Goal: Browse casually: Explore the website without a specific task or goal

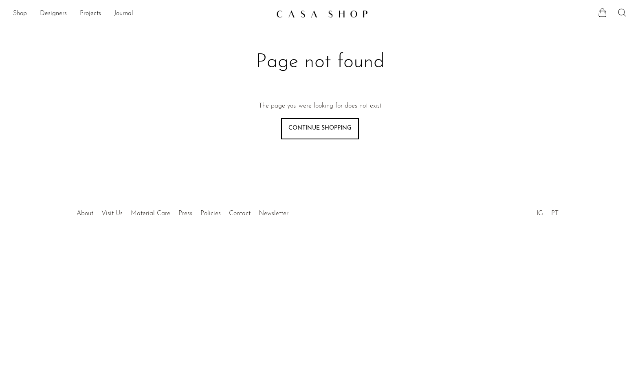
click at [22, 12] on link "Shop" at bounding box center [20, 14] width 14 height 11
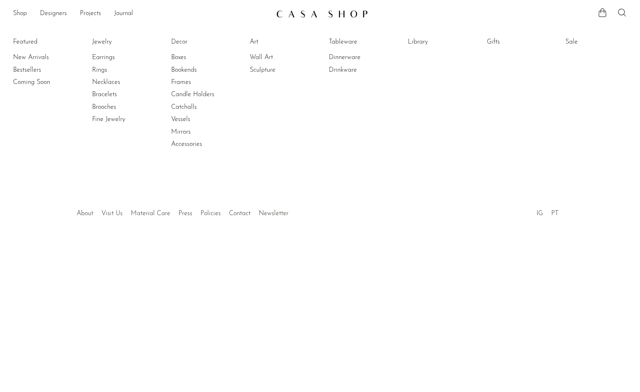
click at [20, 39] on li "Featured New Arrivals Bestsellers Coming Soon" at bounding box center [43, 93] width 61 height 118
click at [18, 55] on link "New Arrivals" at bounding box center [43, 57] width 61 height 9
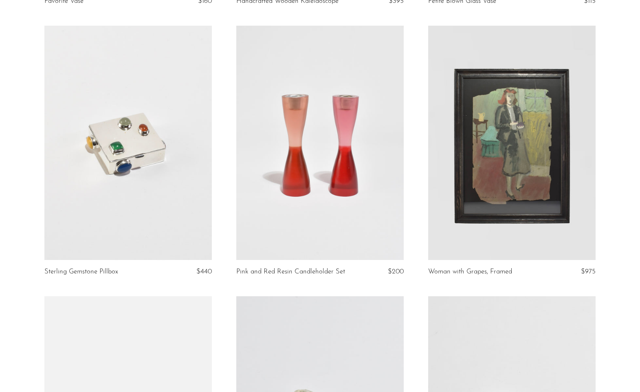
scroll to position [1950, 0]
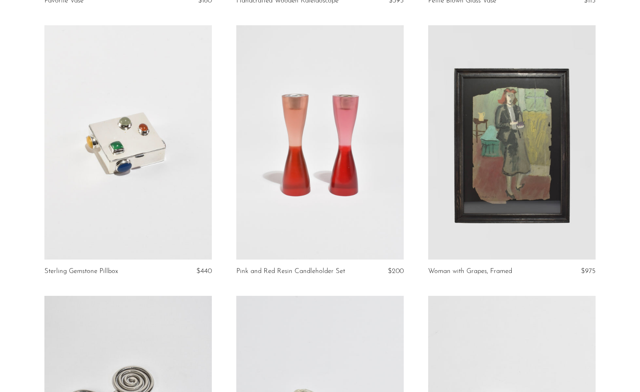
click at [523, 151] on link at bounding box center [511, 142] width 167 height 234
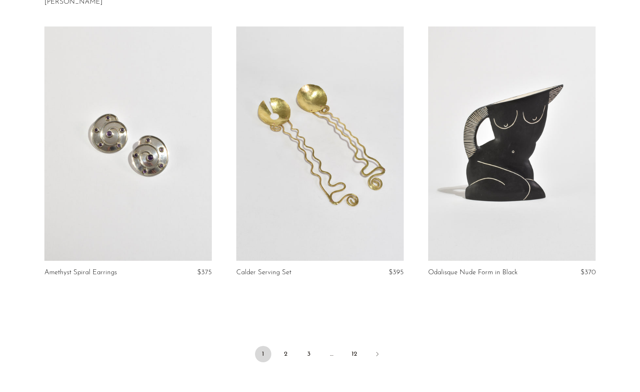
scroll to position [3044, 0]
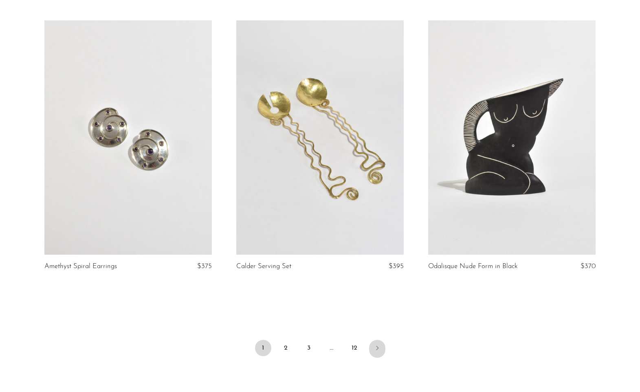
click at [375, 340] on link "Next" at bounding box center [377, 349] width 16 height 18
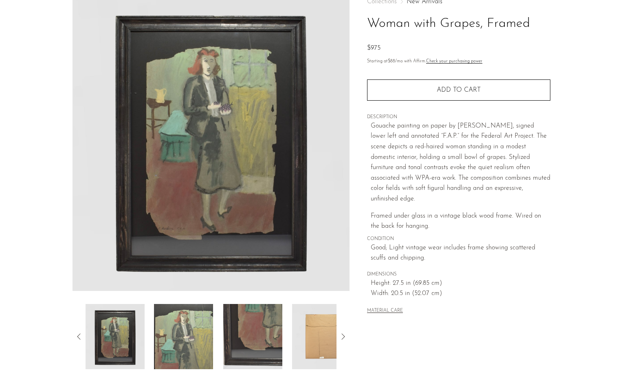
scroll to position [53, 0]
click at [191, 339] on img at bounding box center [183, 335] width 59 height 65
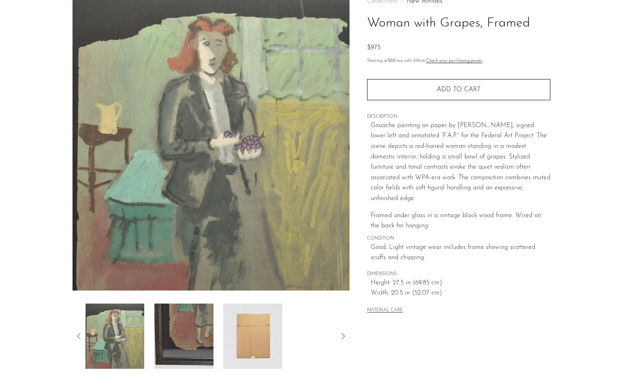
click at [234, 327] on img at bounding box center [252, 335] width 59 height 65
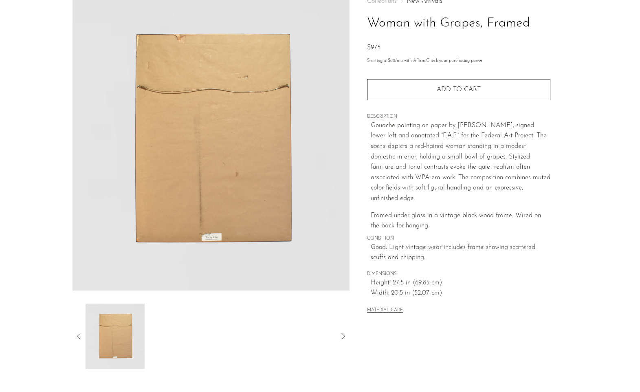
click at [260, 320] on div at bounding box center [210, 335] width 251 height 65
click at [80, 330] on div at bounding box center [210, 335] width 277 height 65
click at [79, 334] on icon at bounding box center [79, 336] width 10 height 10
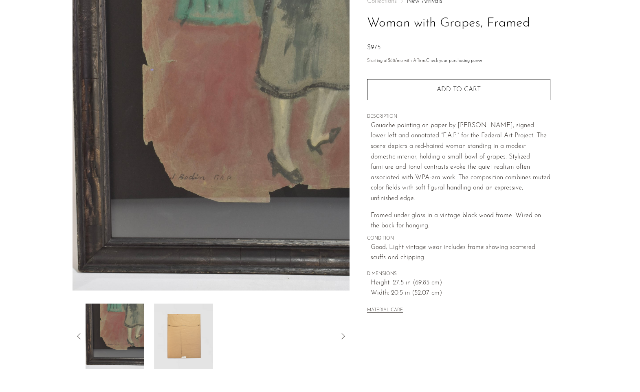
click at [79, 334] on icon at bounding box center [79, 336] width 10 height 10
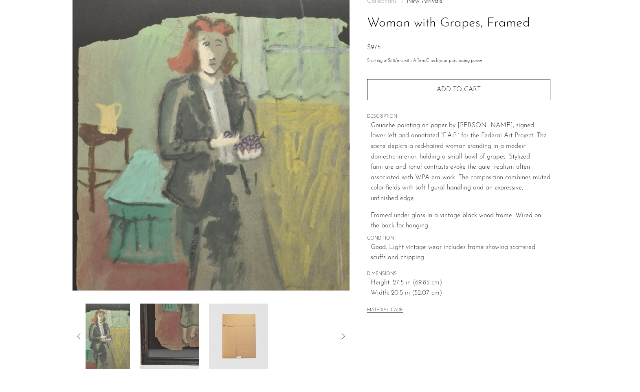
click at [79, 334] on icon at bounding box center [79, 336] width 10 height 10
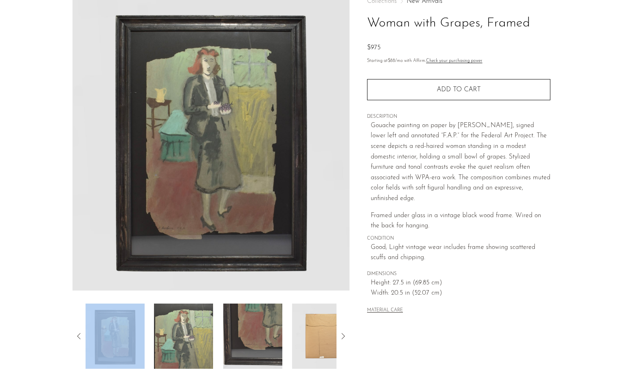
click at [142, 125] on img at bounding box center [210, 137] width 277 height 305
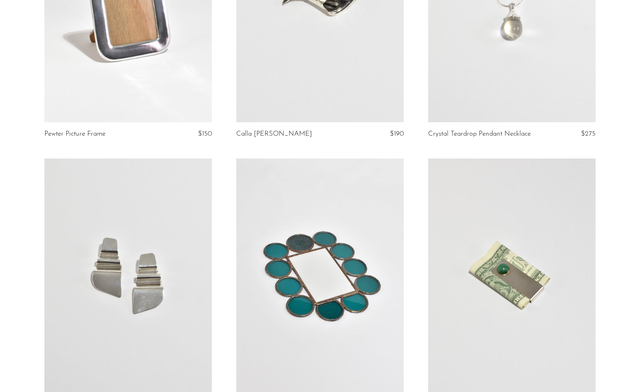
scroll to position [741, 0]
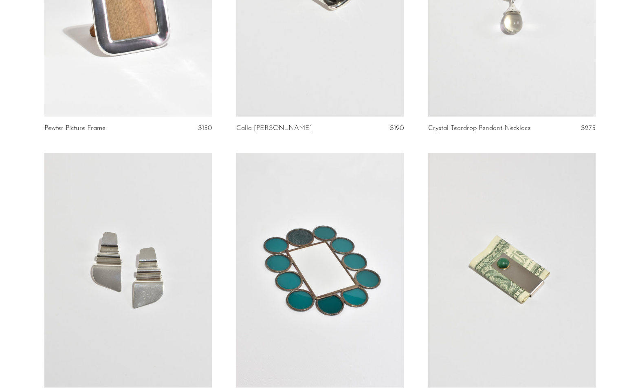
click at [351, 57] on link at bounding box center [319, -1] width 167 height 234
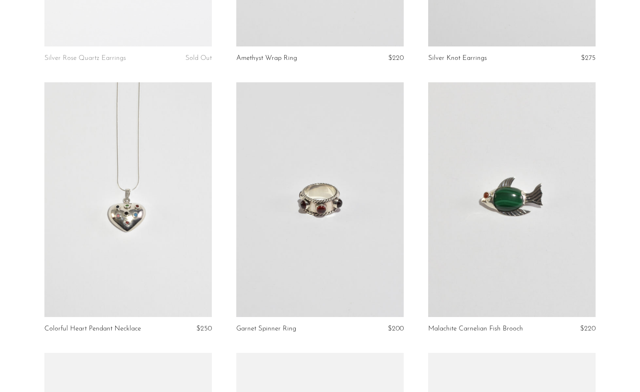
scroll to position [2827, 0]
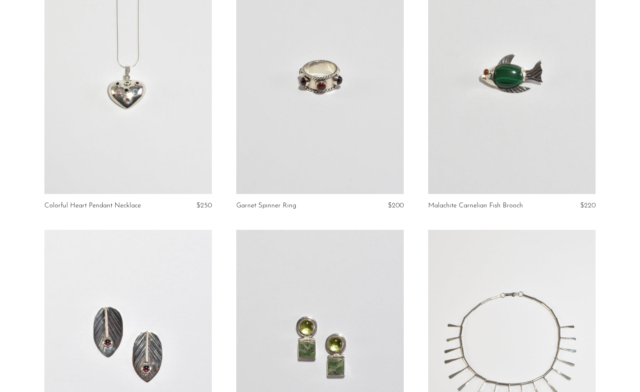
click at [499, 108] on link at bounding box center [511, 76] width 167 height 234
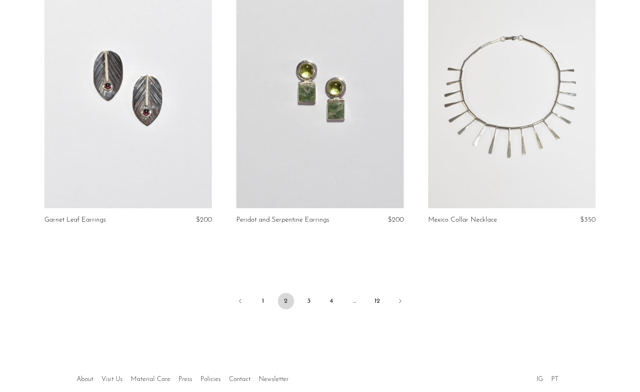
scroll to position [3092, 0]
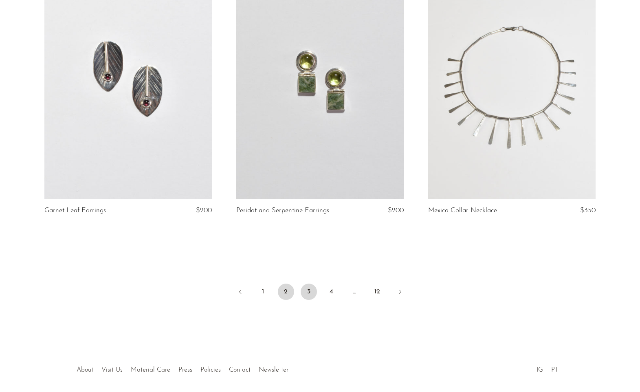
click at [300, 295] on ul "1 2 3 4 … 12" at bounding box center [319, 292] width 521 height 24
click at [305, 296] on link "3" at bounding box center [308, 291] width 16 height 16
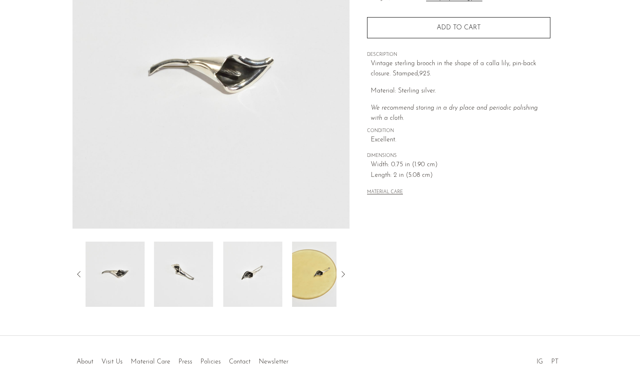
scroll to position [129, 0]
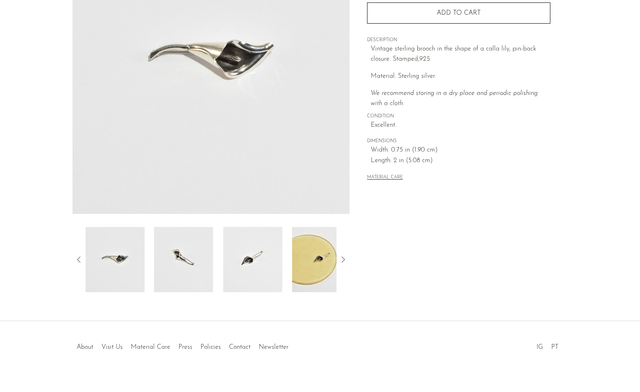
click at [259, 267] on img at bounding box center [252, 259] width 59 height 65
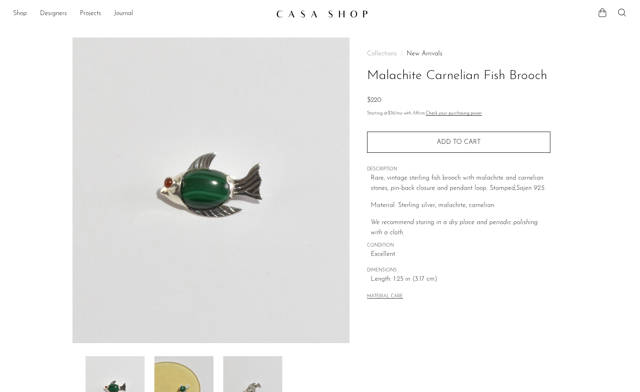
scroll to position [96, 0]
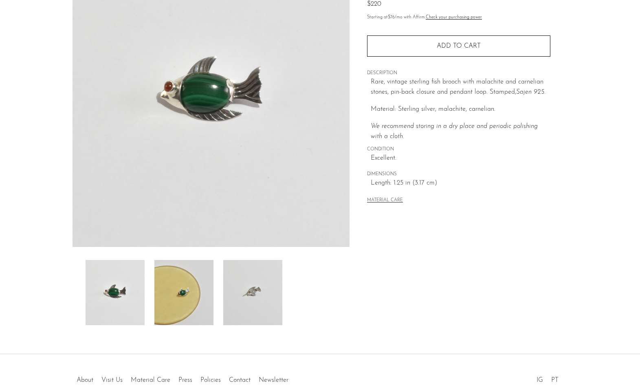
click at [195, 282] on img at bounding box center [183, 292] width 59 height 65
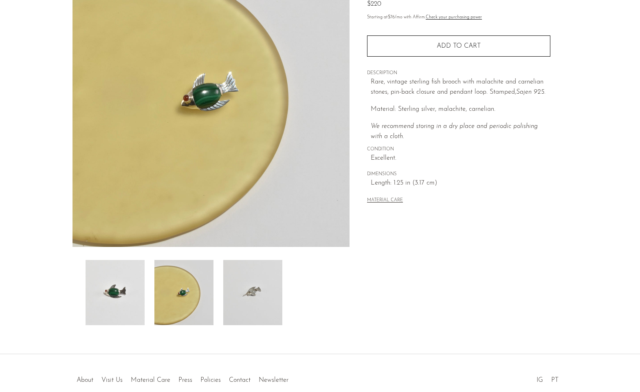
click at [245, 284] on img at bounding box center [252, 292] width 59 height 65
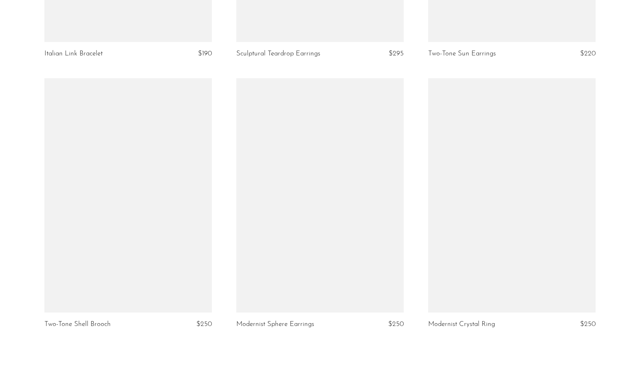
scroll to position [3050, 0]
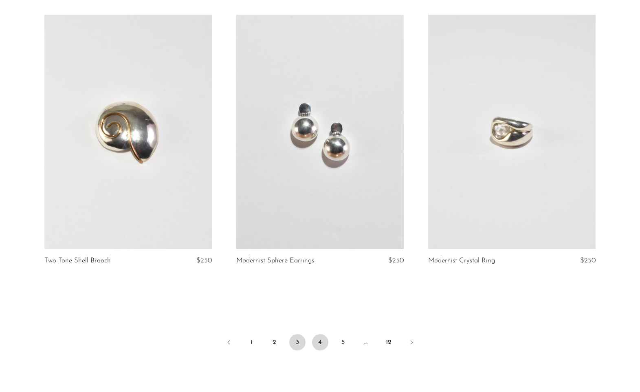
click at [314, 340] on link "4" at bounding box center [320, 342] width 16 height 16
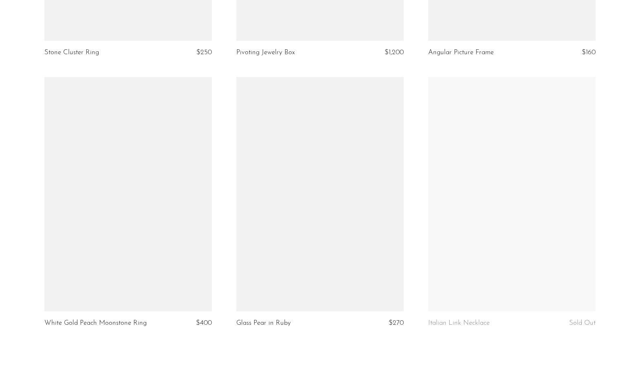
scroll to position [3013, 0]
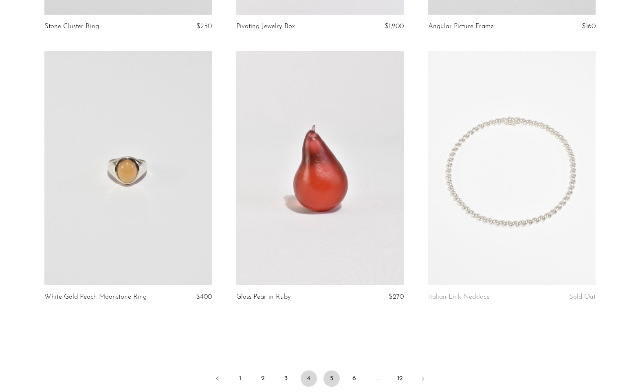
click at [327, 370] on link "5" at bounding box center [331, 378] width 16 height 16
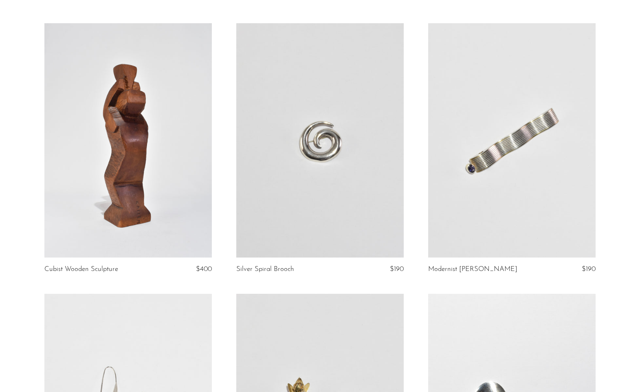
scroll to position [53, 0]
click at [328, 110] on link at bounding box center [319, 139] width 167 height 234
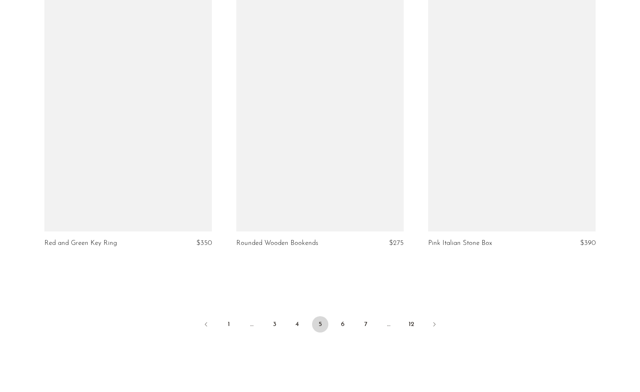
scroll to position [3125, 0]
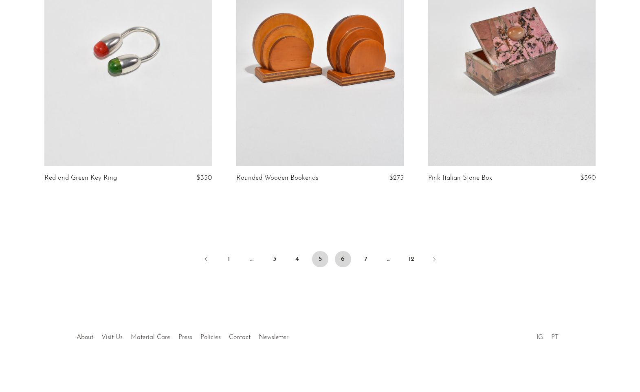
click at [343, 265] on link "6" at bounding box center [343, 259] width 16 height 16
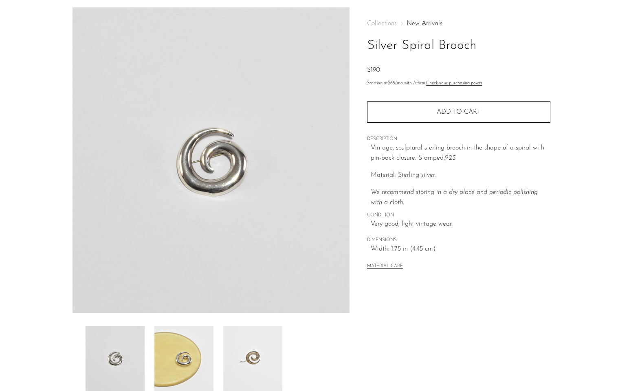
scroll to position [81, 0]
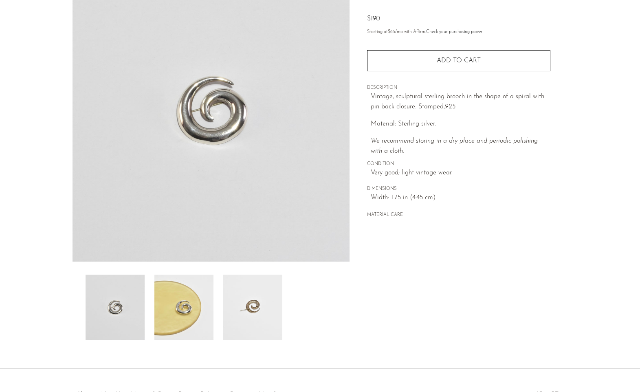
click at [243, 301] on img at bounding box center [252, 306] width 59 height 65
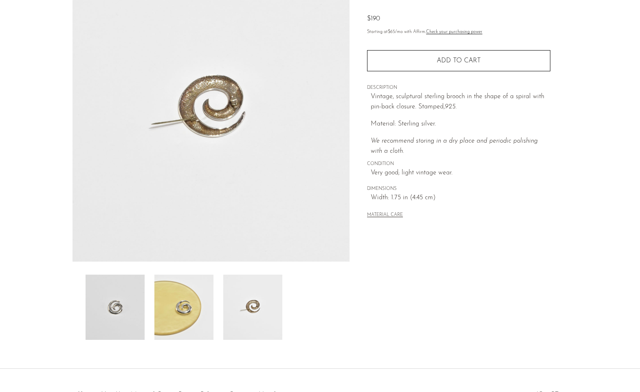
click at [196, 307] on img at bounding box center [183, 306] width 59 height 65
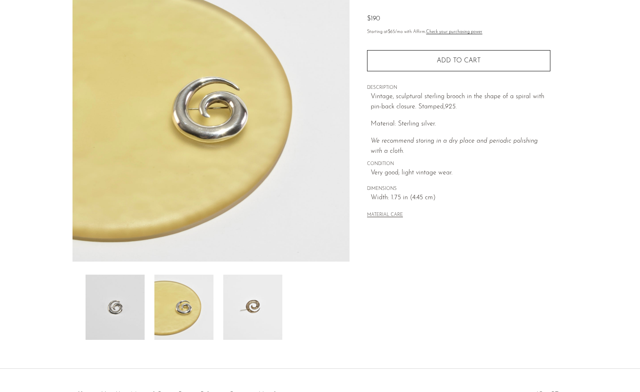
click at [131, 309] on img at bounding box center [114, 306] width 59 height 65
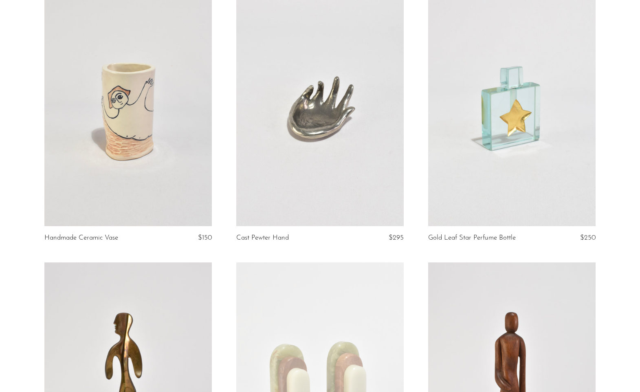
scroll to position [84, 0]
click at [151, 151] on link at bounding box center [127, 108] width 167 height 234
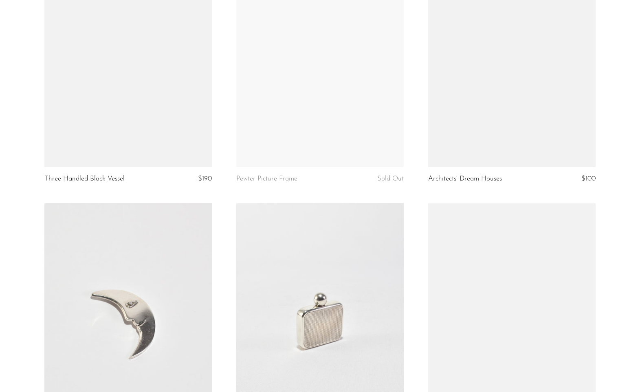
scroll to position [1062, 0]
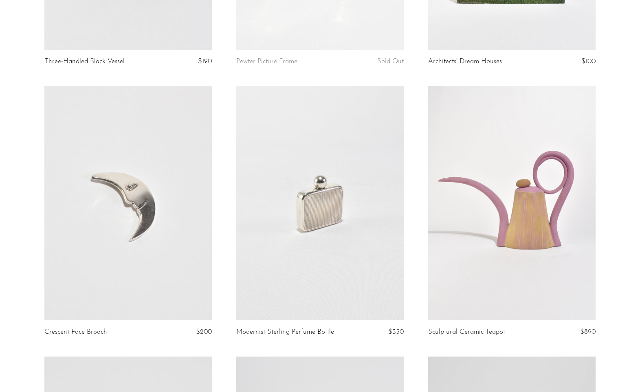
click at [174, 213] on link at bounding box center [127, 203] width 167 height 234
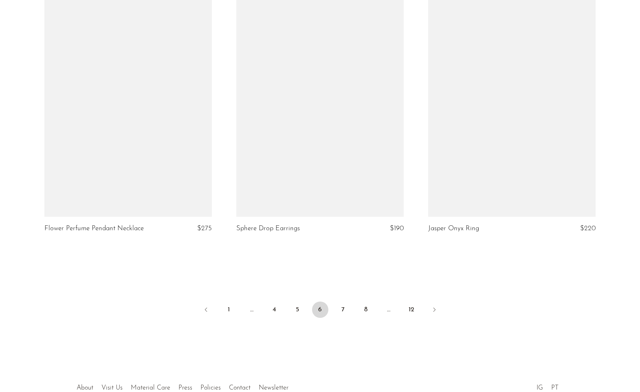
scroll to position [3078, 0]
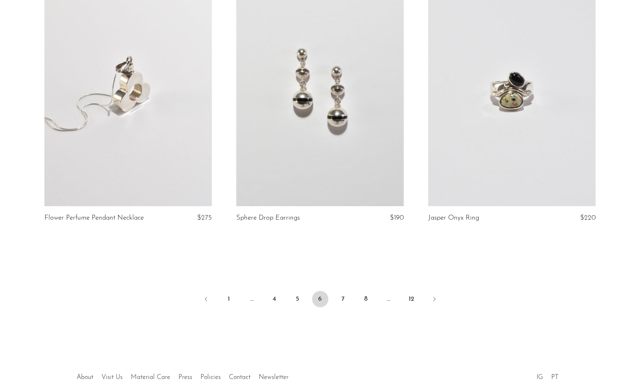
click at [340, 289] on ul "1 … 4 5 6 7 8 … 12" at bounding box center [319, 299] width 521 height 24
click at [340, 296] on link "7" at bounding box center [343, 299] width 16 height 16
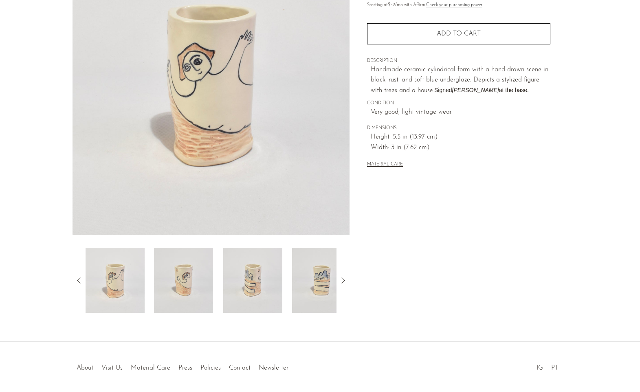
scroll to position [138, 0]
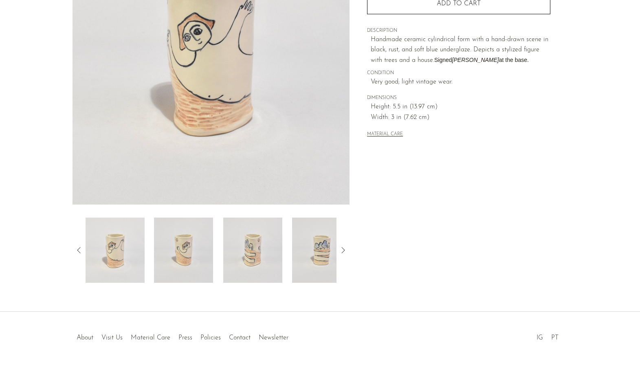
click at [188, 269] on img at bounding box center [183, 249] width 59 height 65
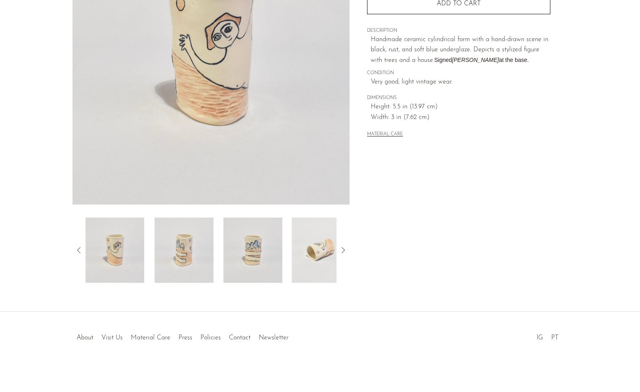
click at [234, 255] on img at bounding box center [252, 249] width 59 height 65
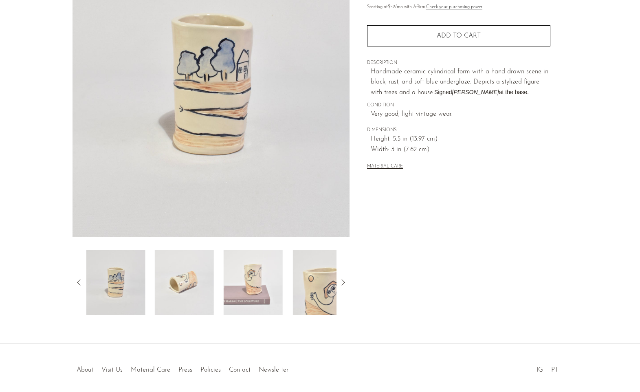
scroll to position [106, 0]
click at [223, 299] on img at bounding box center [252, 282] width 59 height 65
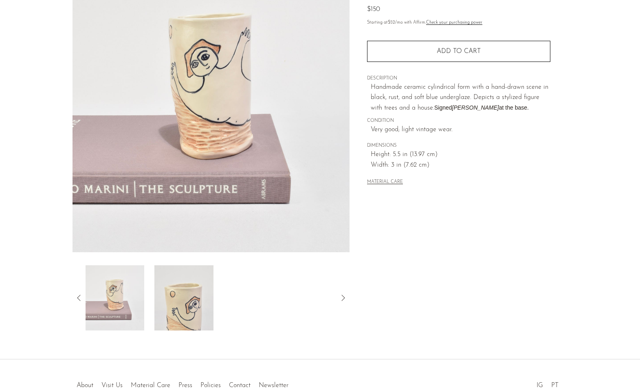
scroll to position [83, 0]
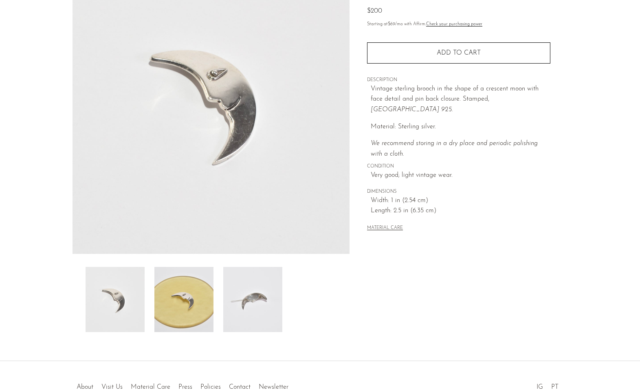
scroll to position [104, 0]
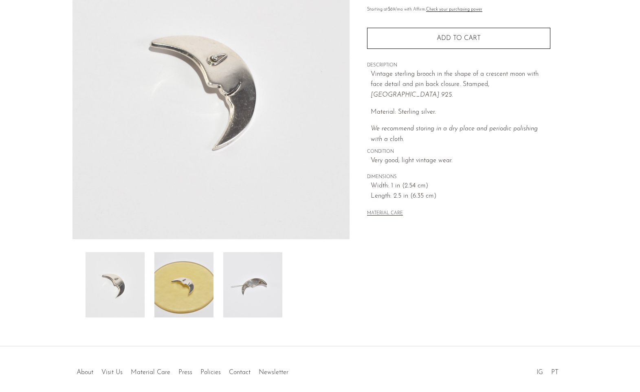
click at [184, 289] on img at bounding box center [183, 284] width 59 height 65
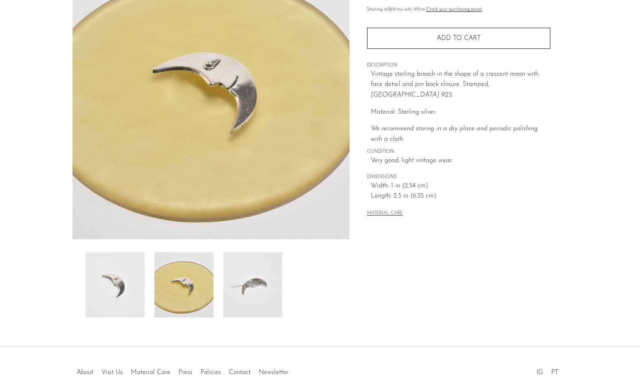
click at [232, 292] on img at bounding box center [252, 284] width 59 height 65
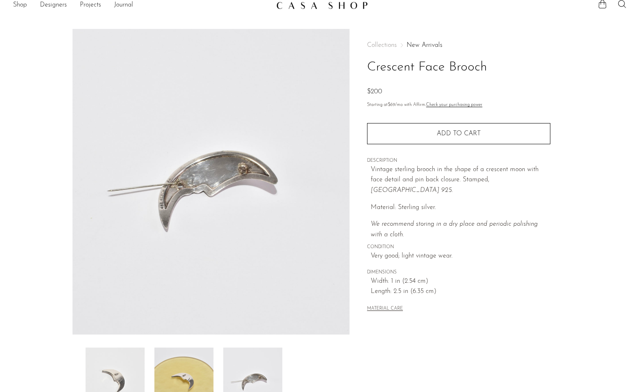
scroll to position [0, 0]
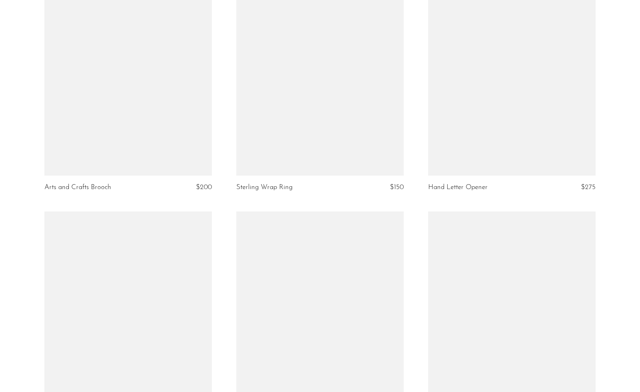
scroll to position [2061, 0]
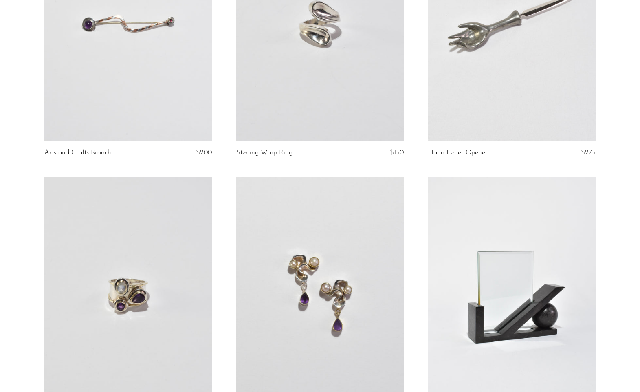
click at [137, 56] on link at bounding box center [127, 23] width 167 height 234
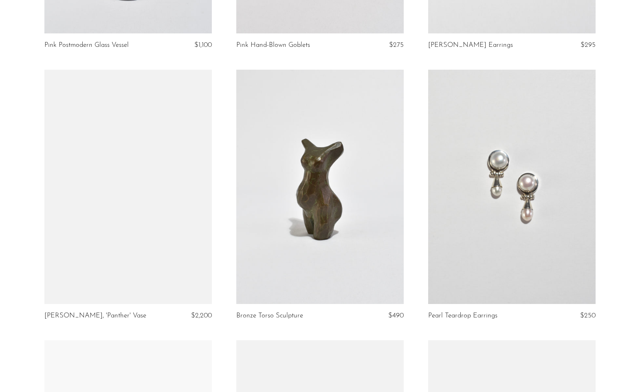
scroll to position [2788, 0]
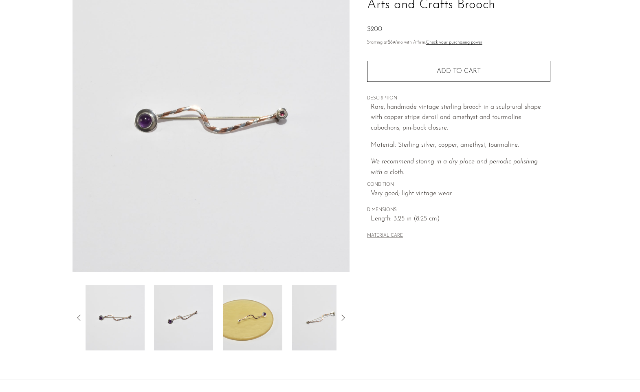
scroll to position [131, 0]
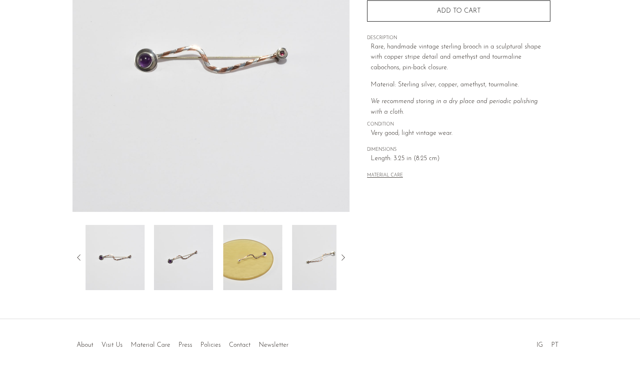
click at [208, 278] on img at bounding box center [183, 257] width 59 height 65
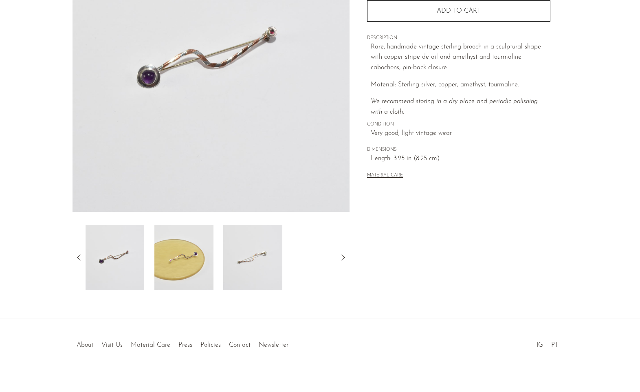
click at [206, 268] on img at bounding box center [183, 257] width 59 height 65
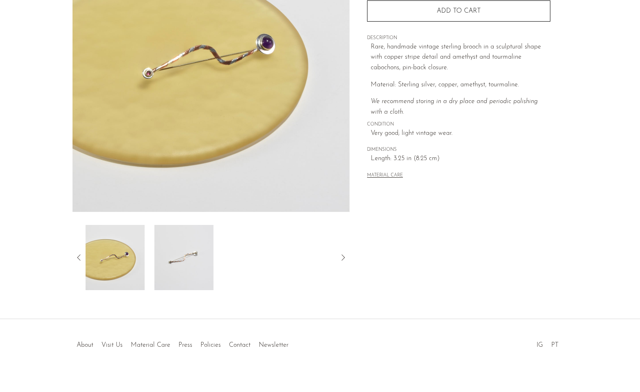
click at [216, 260] on div at bounding box center [210, 257] width 251 height 65
click at [210, 261] on img at bounding box center [183, 257] width 59 height 65
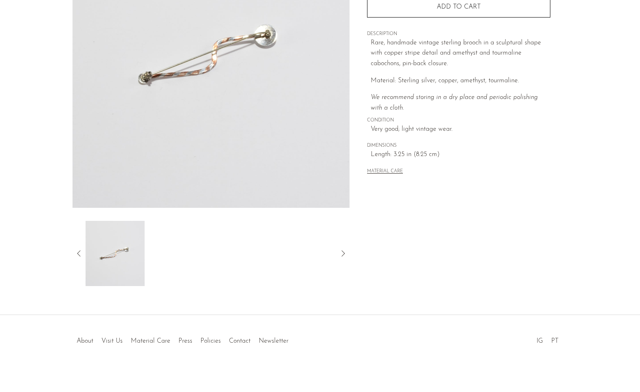
scroll to position [0, 0]
